Goal: Information Seeking & Learning: Learn about a topic

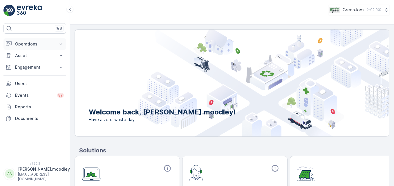
click at [61, 44] on icon at bounding box center [61, 43] width 3 height 1
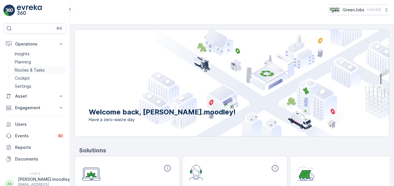
click at [37, 68] on p "Routes & Tasks" at bounding box center [30, 70] width 30 height 6
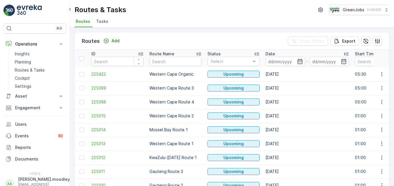
click at [275, 60] on input at bounding box center [285, 61] width 40 height 9
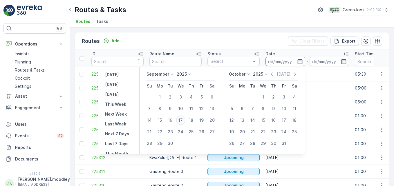
click at [184, 119] on div "17" at bounding box center [180, 120] width 9 height 9
type input "17.09.2025"
click at [184, 119] on div "17" at bounding box center [180, 120] width 9 height 9
type input "17.09.2025"
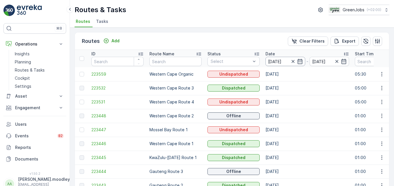
click at [277, 60] on input "17.09.2025" at bounding box center [285, 61] width 40 height 9
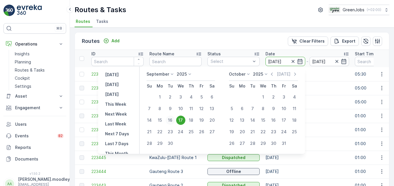
click at [171, 120] on div "16" at bounding box center [170, 120] width 9 height 9
type input "[DATE]"
click at [171, 120] on div "16" at bounding box center [170, 120] width 9 height 9
type input "[DATE]"
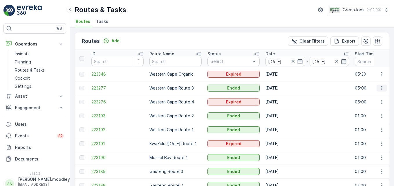
click at [282, 86] on icon "button" at bounding box center [382, 88] width 6 height 6
click at [282, 94] on span "See More Details" at bounding box center [368, 97] width 34 height 6
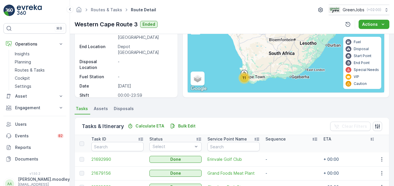
scroll to position [87, 0]
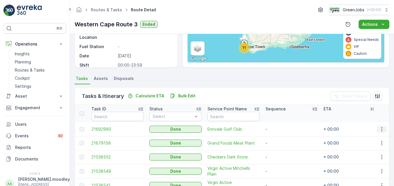
click at [282, 129] on icon "button" at bounding box center [382, 129] width 6 height 6
click at [282, 138] on span "See More Details" at bounding box center [375, 138] width 34 height 6
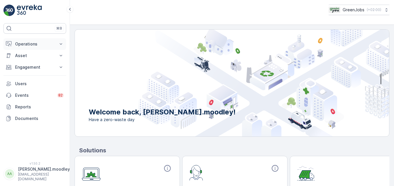
click at [60, 44] on icon at bounding box center [61, 43] width 3 height 1
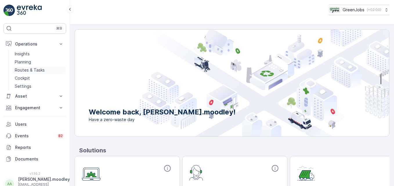
click at [38, 69] on p "Routes & Tasks" at bounding box center [30, 70] width 30 height 6
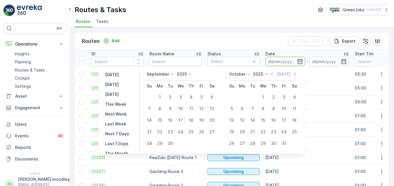
click at [278, 61] on input at bounding box center [285, 61] width 40 height 9
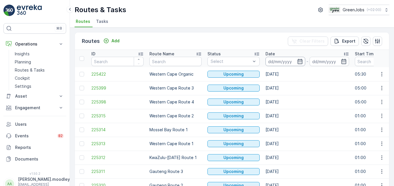
click at [282, 61] on input at bounding box center [285, 61] width 40 height 9
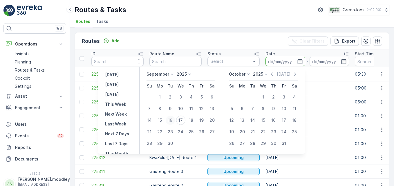
click at [170, 119] on div "16" at bounding box center [170, 120] width 9 height 9
type input "[DATE]"
click at [170, 119] on div "16" at bounding box center [170, 120] width 9 height 9
type input "[DATE]"
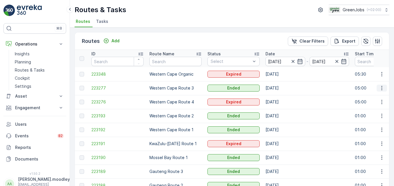
click at [282, 88] on button "button" at bounding box center [382, 88] width 10 height 7
click at [282, 97] on span "See More Details" at bounding box center [368, 97] width 34 height 6
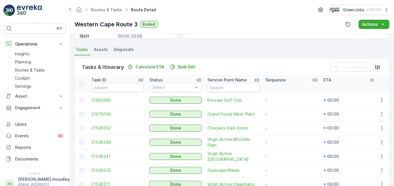
scroll to position [145, 0]
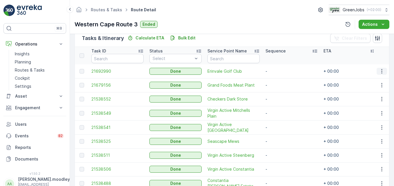
click at [282, 72] on icon "button" at bounding box center [382, 71] width 6 height 6
click at [282, 79] on span "See More Details" at bounding box center [375, 80] width 34 height 6
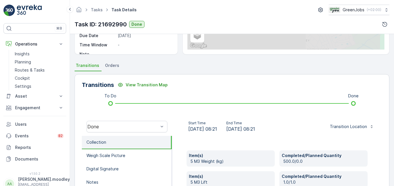
scroll to position [174, 0]
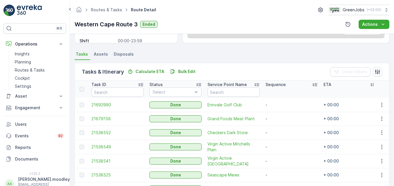
scroll to position [116, 0]
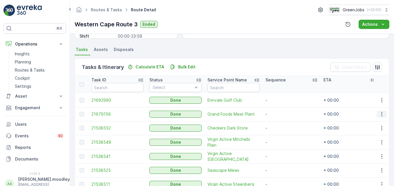
click at [282, 115] on icon "button" at bounding box center [382, 114] width 6 height 6
click at [282, 122] on span "See More Details" at bounding box center [375, 123] width 34 height 6
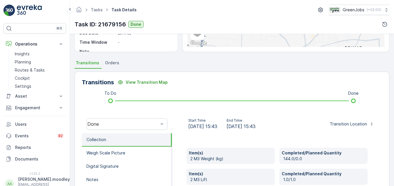
scroll to position [145, 0]
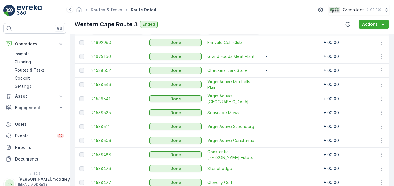
scroll to position [174, 0]
click at [282, 71] on icon "button" at bounding box center [382, 70] width 6 height 6
click at [282, 78] on span "See More Details" at bounding box center [375, 79] width 34 height 6
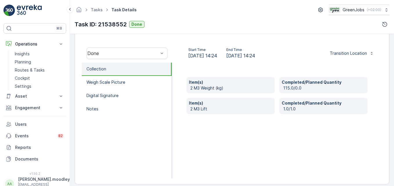
scroll to position [174, 0]
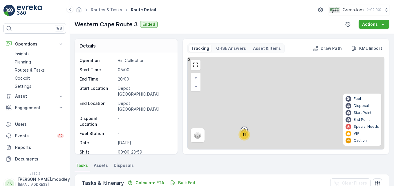
scroll to position [116, 0]
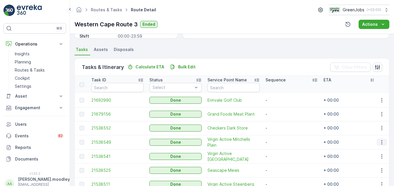
click at [282, 142] on icon "button" at bounding box center [382, 143] width 6 height 6
click at [282, 149] on span "See More Details" at bounding box center [375, 151] width 34 height 6
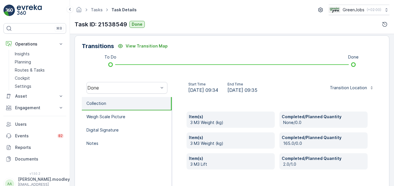
scroll to position [145, 0]
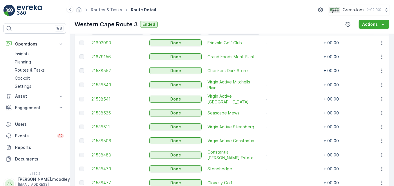
scroll to position [174, 0]
click at [282, 82] on icon "button" at bounding box center [382, 85] width 6 height 6
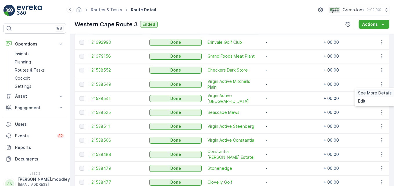
click at [282, 92] on span "See More Details" at bounding box center [375, 93] width 34 height 6
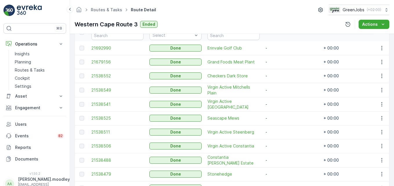
scroll to position [203, 0]
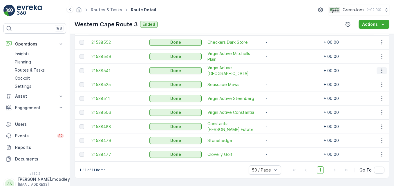
click at [282, 69] on icon "button" at bounding box center [382, 71] width 6 height 6
click at [282, 78] on span "See More Details" at bounding box center [375, 78] width 34 height 6
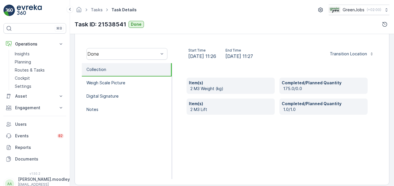
scroll to position [174, 0]
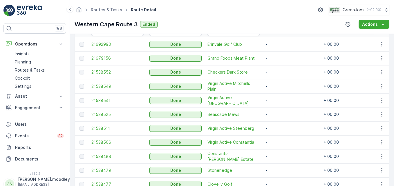
scroll to position [174, 0]
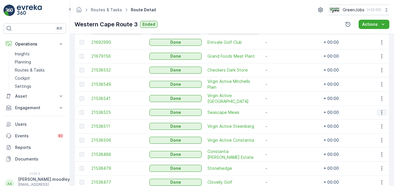
click at [282, 112] on icon "button" at bounding box center [382, 113] width 6 height 6
click at [282, 122] on span "See More Details" at bounding box center [375, 121] width 34 height 6
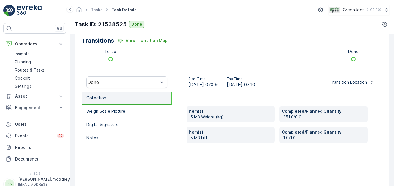
scroll to position [145, 0]
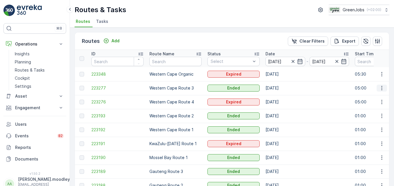
click at [282, 86] on icon "button" at bounding box center [382, 88] width 6 height 6
click at [282, 96] on span "See More Details" at bounding box center [368, 97] width 34 height 6
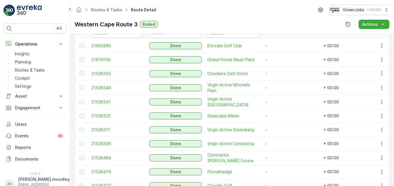
scroll to position [174, 0]
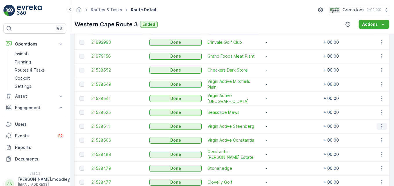
click at [282, 125] on icon "button" at bounding box center [382, 127] width 6 height 6
click at [282, 132] on span "See More Details" at bounding box center [375, 135] width 34 height 6
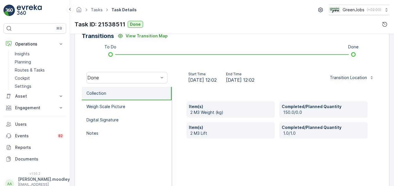
scroll to position [174, 0]
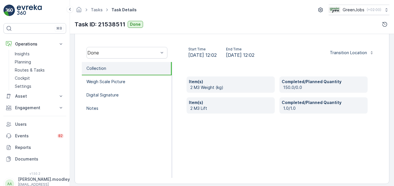
drag, startPoint x: 5, startPoint y: 0, endPoint x: 195, endPoint y: 131, distance: 231.0
click at [195, 131] on div "Item(s) 2 M3 Weight (kg) Completed/Planned Quantity 150.0/0.0 Item(s) 2 M3 Lift…" at bounding box center [277, 120] width 210 height 116
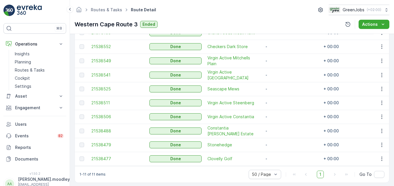
scroll to position [204, 0]
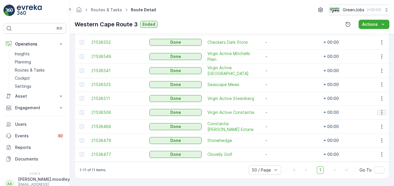
click at [282, 110] on icon "button" at bounding box center [382, 113] width 6 height 6
click at [282, 116] on span "See More Details" at bounding box center [375, 119] width 34 height 6
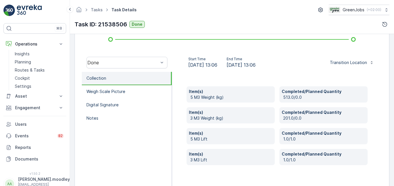
scroll to position [174, 0]
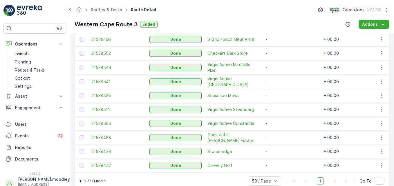
scroll to position [204, 0]
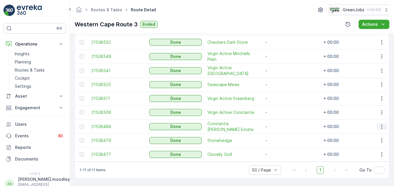
click at [282, 124] on icon "button" at bounding box center [382, 127] width 6 height 6
click at [282, 132] on span "See More Details" at bounding box center [375, 133] width 34 height 6
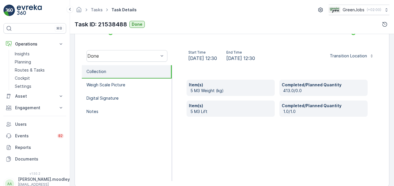
scroll to position [174, 0]
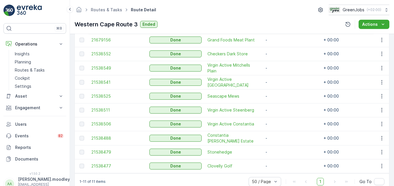
scroll to position [204, 0]
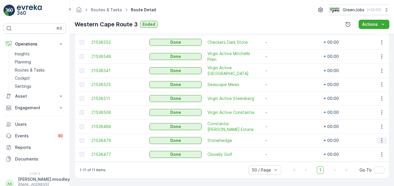
click at [282, 138] on icon "button" at bounding box center [382, 141] width 6 height 6
click at [282, 145] on span "See More Details" at bounding box center [375, 147] width 34 height 6
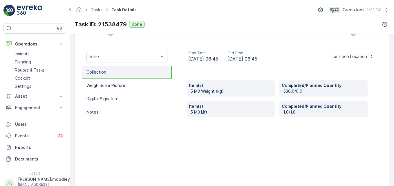
scroll to position [174, 0]
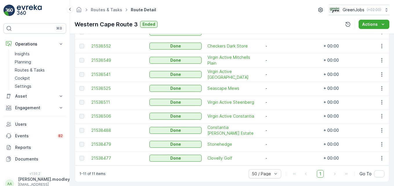
scroll to position [204, 0]
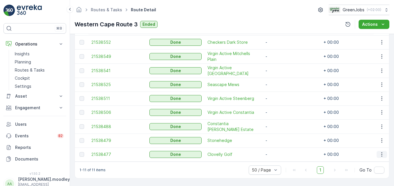
click at [282, 152] on icon "button" at bounding box center [382, 155] width 6 height 6
click at [282, 159] on span "See More Details" at bounding box center [375, 161] width 34 height 6
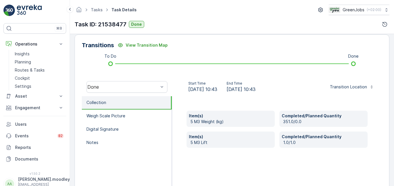
scroll to position [174, 0]
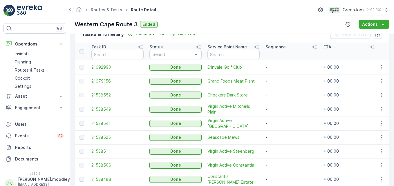
scroll to position [145, 0]
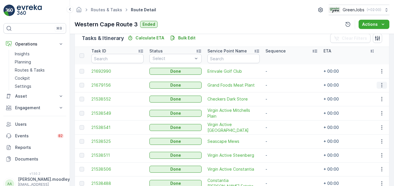
click at [282, 86] on icon "button" at bounding box center [382, 85] width 6 height 6
click at [282, 92] on span "See More Details" at bounding box center [375, 94] width 34 height 6
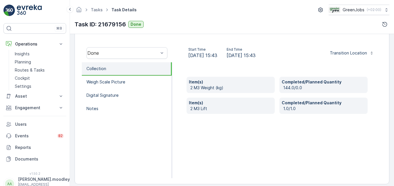
scroll to position [174, 0]
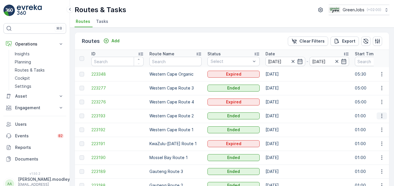
click at [282, 116] on icon "button" at bounding box center [382, 116] width 6 height 6
click at [282, 125] on span "See More Details" at bounding box center [368, 125] width 34 height 6
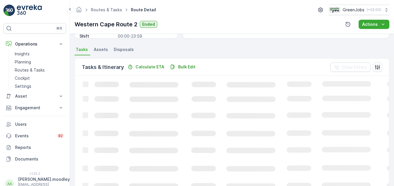
scroll to position [116, 0]
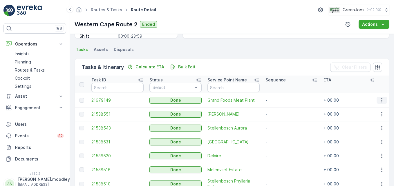
click at [282, 101] on icon "button" at bounding box center [382, 100] width 6 height 6
click at [282, 107] on span "See More Details" at bounding box center [375, 109] width 34 height 6
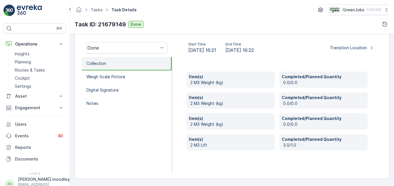
scroll to position [180, 0]
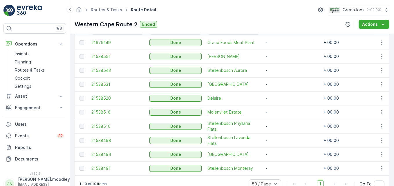
scroll to position [174, 0]
click at [282, 86] on icon "button" at bounding box center [382, 84] width 6 height 6
click at [282, 91] on span "See More Details" at bounding box center [375, 93] width 34 height 6
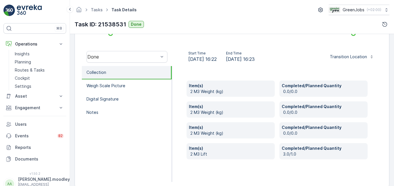
scroll to position [174, 0]
